Goal: Task Accomplishment & Management: Use online tool/utility

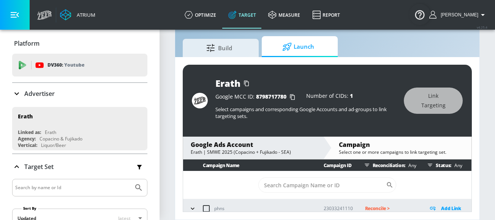
scroll to position [44, 0]
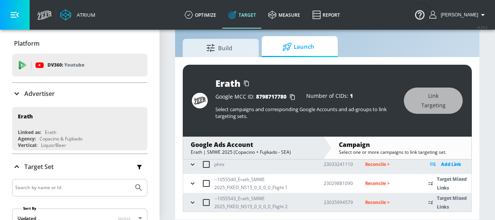
click at [196, 183] on icon "button" at bounding box center [193, 183] width 8 height 8
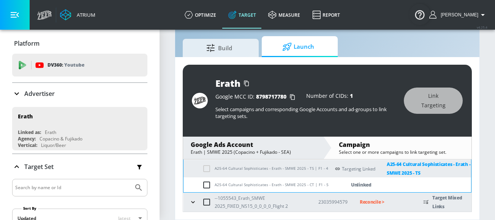
scroll to position [154, 0]
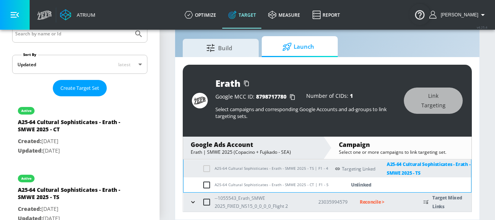
click at [208, 186] on input "checkbox" at bounding box center [208, 184] width 13 height 9
checkbox input "true"
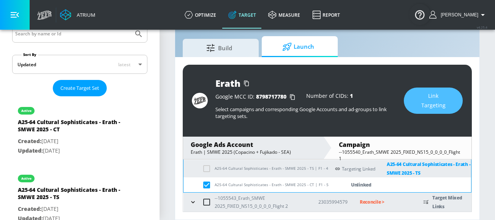
click at [448, 100] on button "Link Targeting" at bounding box center [433, 100] width 59 height 26
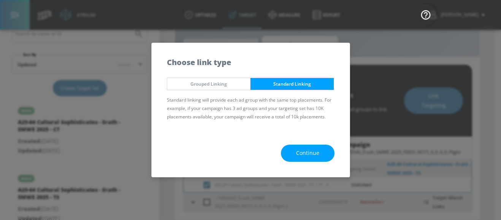
click at [314, 156] on span "Continue" at bounding box center [307, 153] width 23 height 10
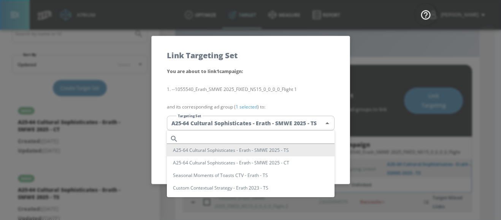
click at [229, 124] on body "Atrium optimize Target measure Report optimize Target measure Report v 4.25.4 […" at bounding box center [250, 101] width 501 height 238
click at [201, 137] on input "text" at bounding box center [257, 138] width 153 height 10
paste input "A25-64 Cultural Sophisticates - Erath - SMWE 2025 - CT"
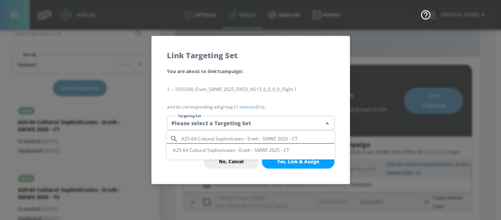
type input "A25-64 Cultural Sophisticates - Erath - SMWE 2025 - CT"
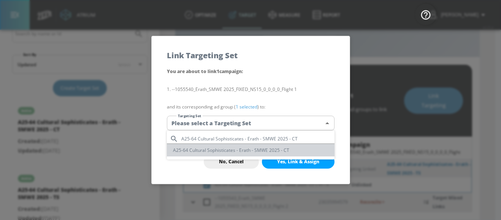
click at [236, 152] on li "A25-64 Cultural Sophisticates - Erath - SMWE 2025 - CT" at bounding box center [251, 150] width 168 height 13
type input "3f3815f7-c988-4b1d-9065-2bb2b85994a9"
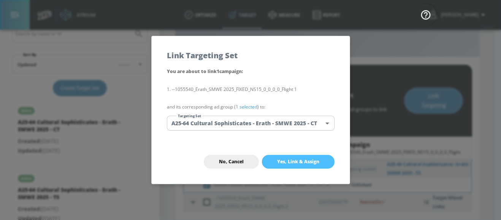
click at [321, 164] on button "Yes, Link & Assign" at bounding box center [298, 162] width 73 height 14
checkbox input "false"
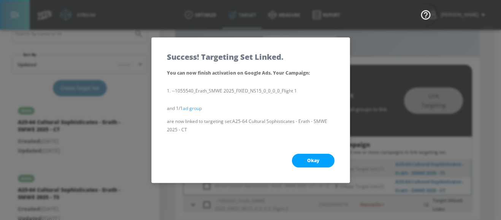
click at [304, 162] on button "Okay" at bounding box center [313, 161] width 43 height 14
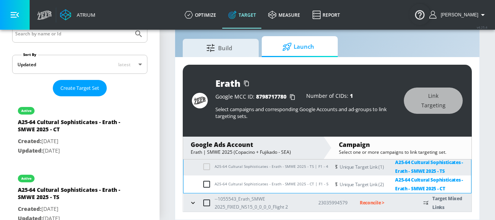
scroll to position [158, 0]
click at [193, 198] on icon "button" at bounding box center [193, 202] width 8 height 8
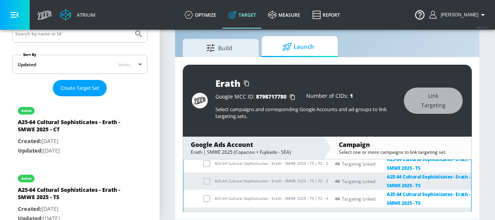
scroll to position [269, 0]
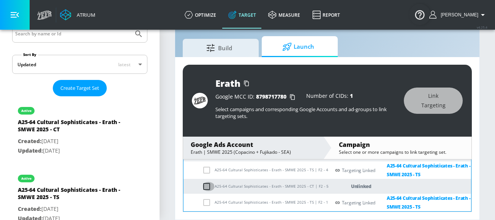
click at [206, 187] on input "checkbox" at bounding box center [208, 186] width 13 height 9
checkbox input "true"
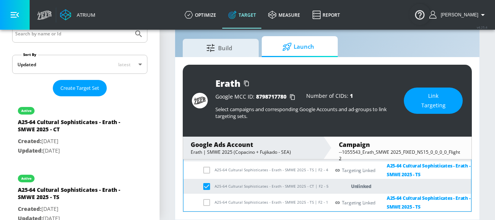
click at [441, 105] on span "Link Targeting" at bounding box center [433, 100] width 29 height 19
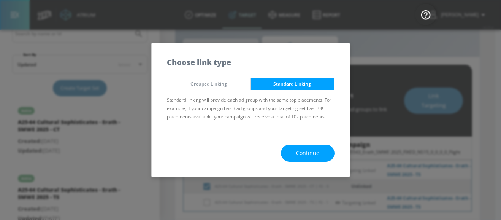
click at [313, 150] on span "Continue" at bounding box center [307, 153] width 23 height 10
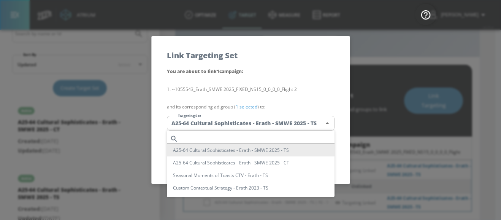
click at [234, 126] on body "Atrium optimize Target measure Report optimize Target measure Report v 4.25.4 […" at bounding box center [250, 101] width 501 height 238
click at [207, 138] on input "text" at bounding box center [257, 138] width 153 height 10
paste input "A25-64 Cultural Sophisticates - Erath - SMWE 2025 - CT"
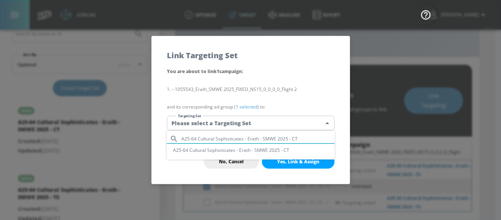
type input "A25-64 Cultural Sophisticates - Erath - SMWE 2025 - CT"
click at [233, 151] on li "A25-64 Cultural Sophisticates - Erath - SMWE 2025 - CT" at bounding box center [251, 150] width 168 height 13
type input "3f3815f7-c988-4b1d-9065-2bb2b85994a9"
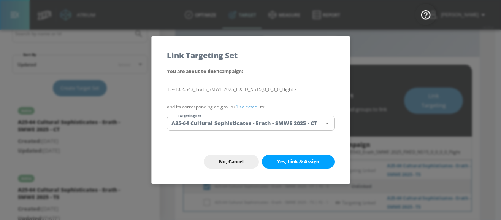
click at [311, 160] on span "Yes, Link & Assign" at bounding box center [298, 161] width 42 height 6
checkbox input "false"
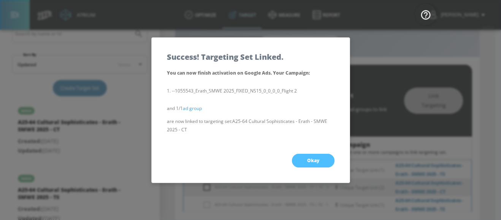
click at [325, 165] on button "Okay" at bounding box center [313, 161] width 43 height 14
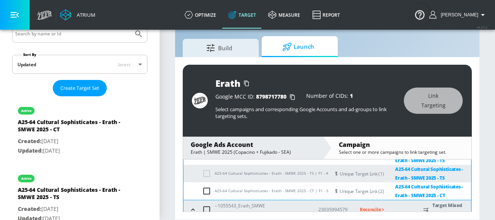
scroll to position [35, 0]
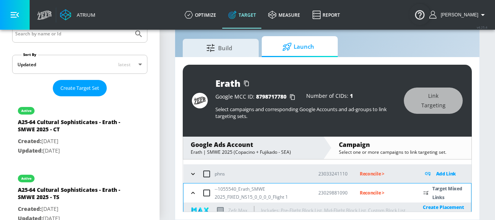
click at [365, 193] on p "Reconcile >" at bounding box center [385, 192] width 51 height 9
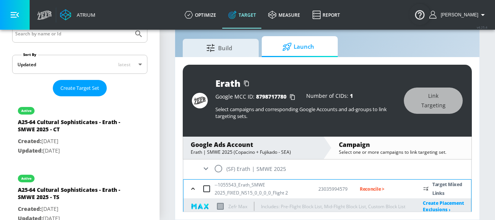
scroll to position [90, 0]
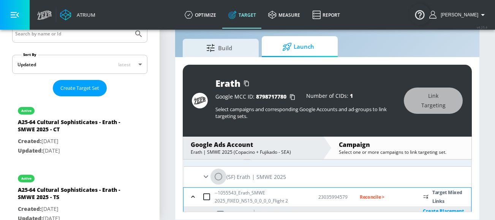
click at [217, 178] on input "radio" at bounding box center [219, 176] width 16 height 16
radio input "true"
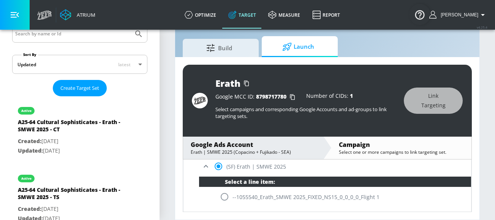
scroll to position [120, 0]
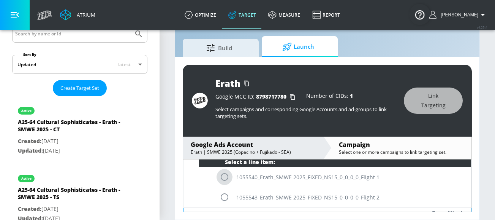
click at [225, 179] on input "radio" at bounding box center [225, 177] width 16 height 16
radio input "true"
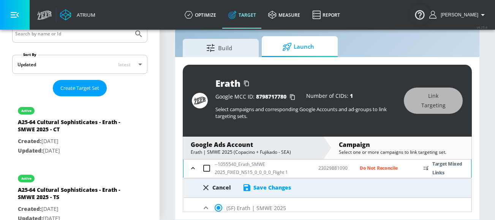
click at [270, 185] on div "Save Changes" at bounding box center [273, 187] width 38 height 7
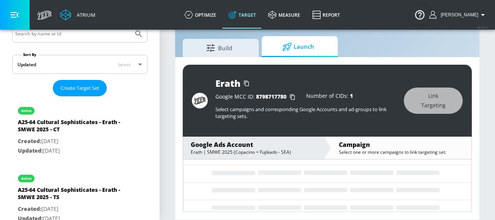
scroll to position [44, 0]
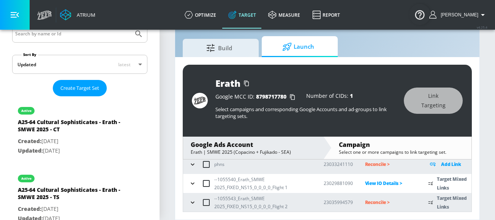
click at [365, 202] on p "Reconcile >" at bounding box center [390, 202] width 51 height 9
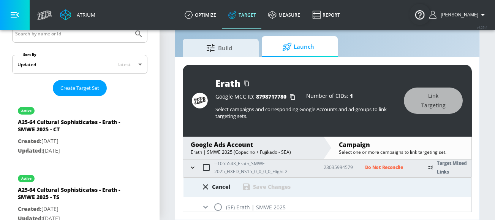
scroll to position [85, 0]
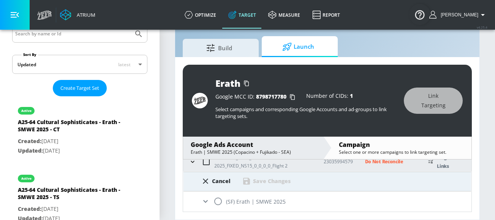
click at [222, 202] on input "radio" at bounding box center [218, 201] width 16 height 16
radio input "true"
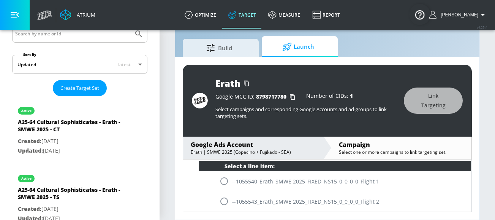
scroll to position [135, 0]
click at [227, 205] on input "radio" at bounding box center [224, 201] width 16 height 16
radio input "true"
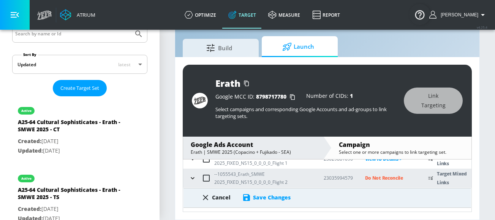
click at [262, 197] on div "Save Changes" at bounding box center [272, 196] width 38 height 7
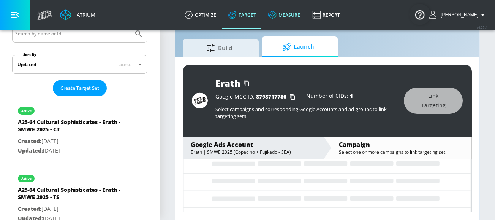
scroll to position [44, 0]
